Goal: Task Accomplishment & Management: Manage account settings

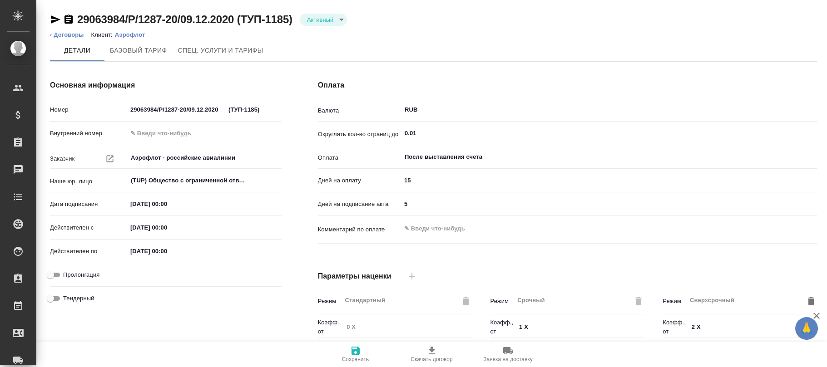
type input "Новый НДС, 2022 (руб.)"
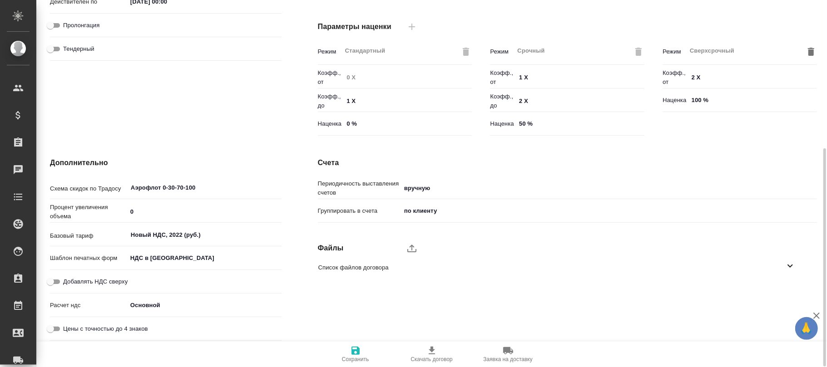
click at [784, 268] on span "Список файлов договора" at bounding box center [551, 267] width 466 height 9
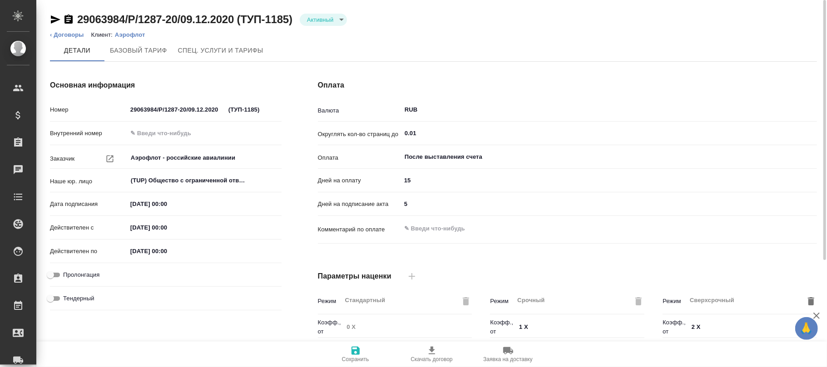
scroll to position [250, 0]
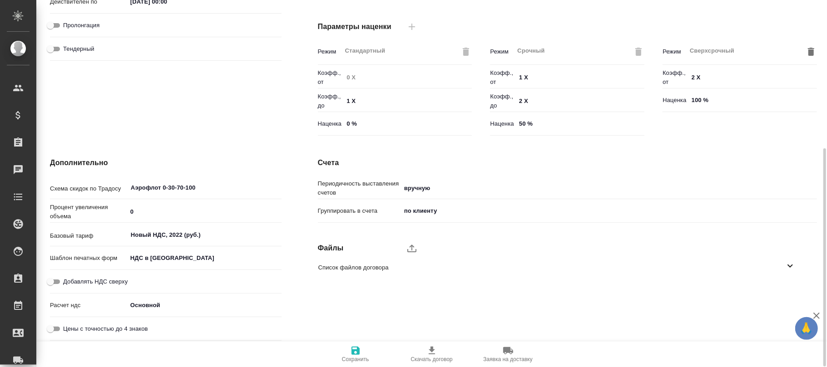
click at [406, 253] on icon "upload" at bounding box center [411, 248] width 11 height 11
click at [0, 0] on input "upload" at bounding box center [0, 0] width 0 height 0
